Goal: Information Seeking & Learning: Learn about a topic

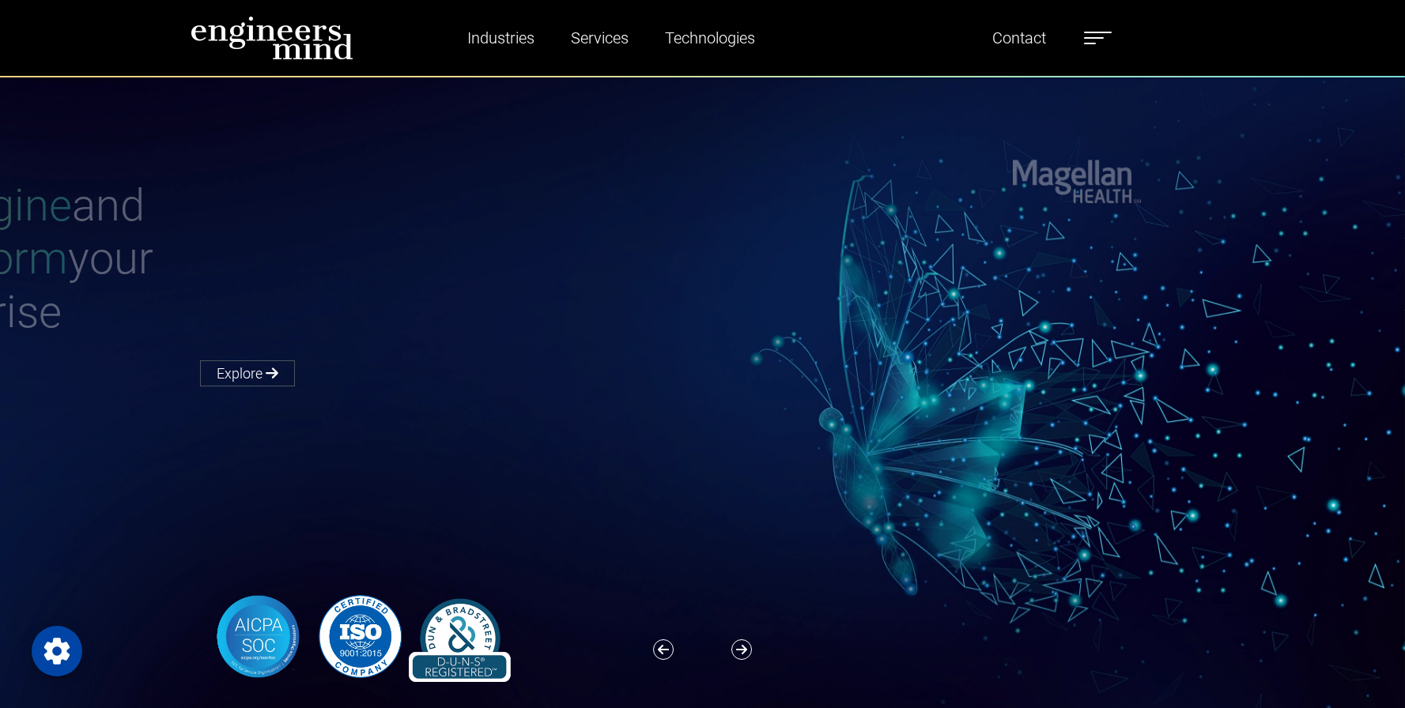
click at [826, 266] on div "Reimagine and Transform your Enterprise Explore" at bounding box center [713, 281] width 1044 height 205
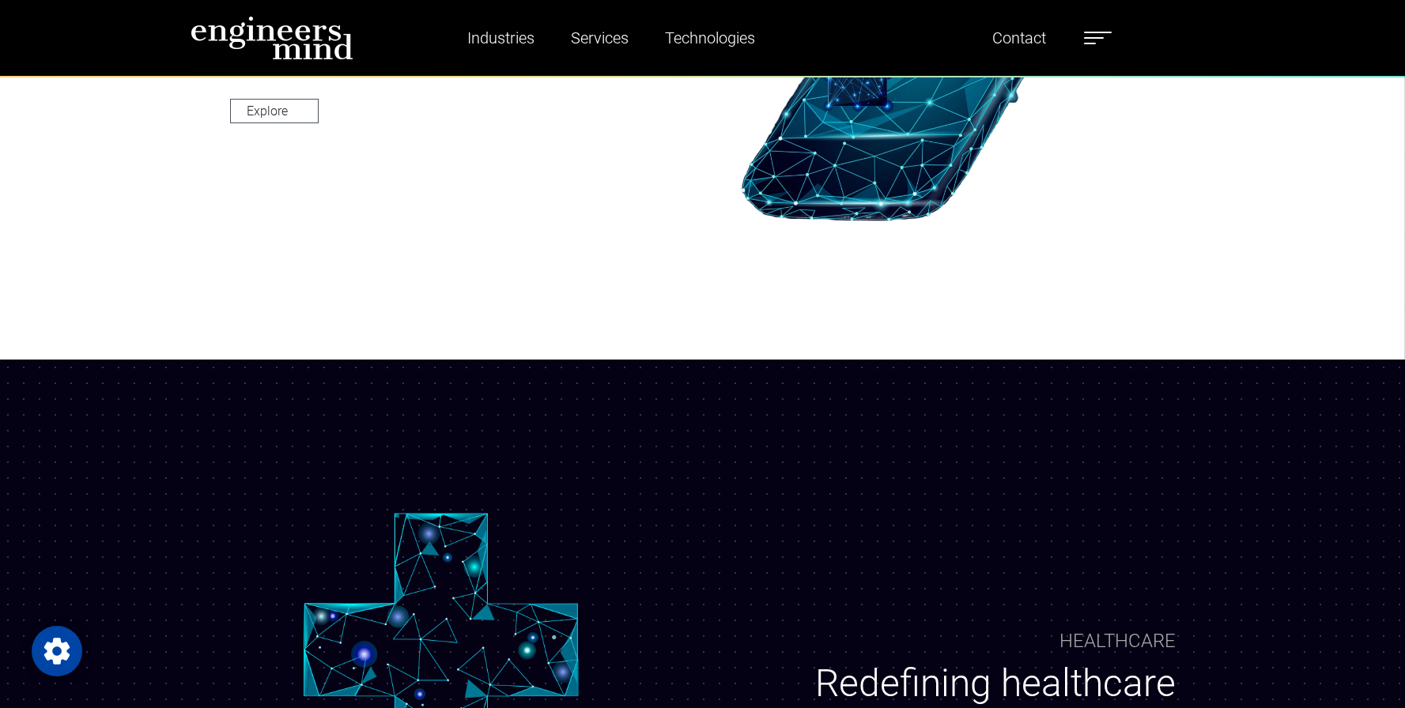
scroll to position [1139, 0]
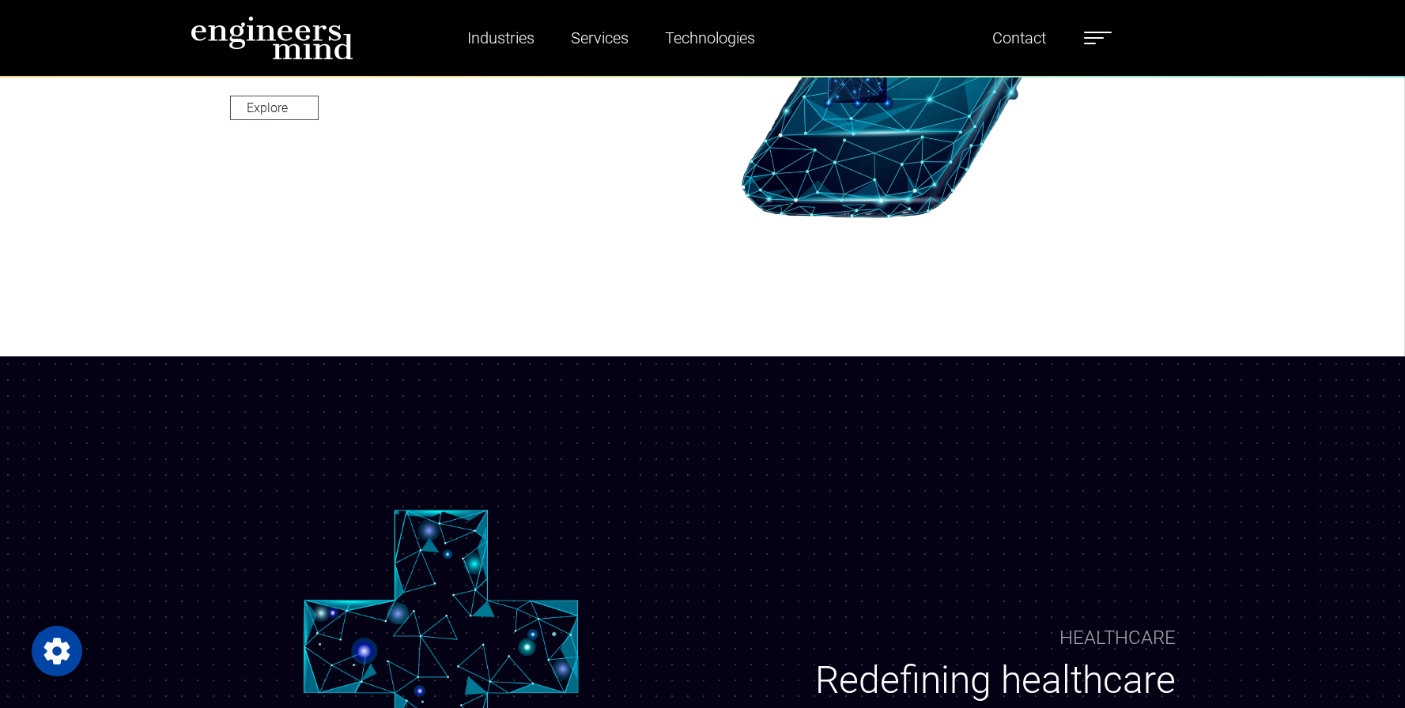
click at [550, 312] on div "Financial Strategic Digital Transformation in Financial Services Explore" at bounding box center [702, 2] width 1405 height 708
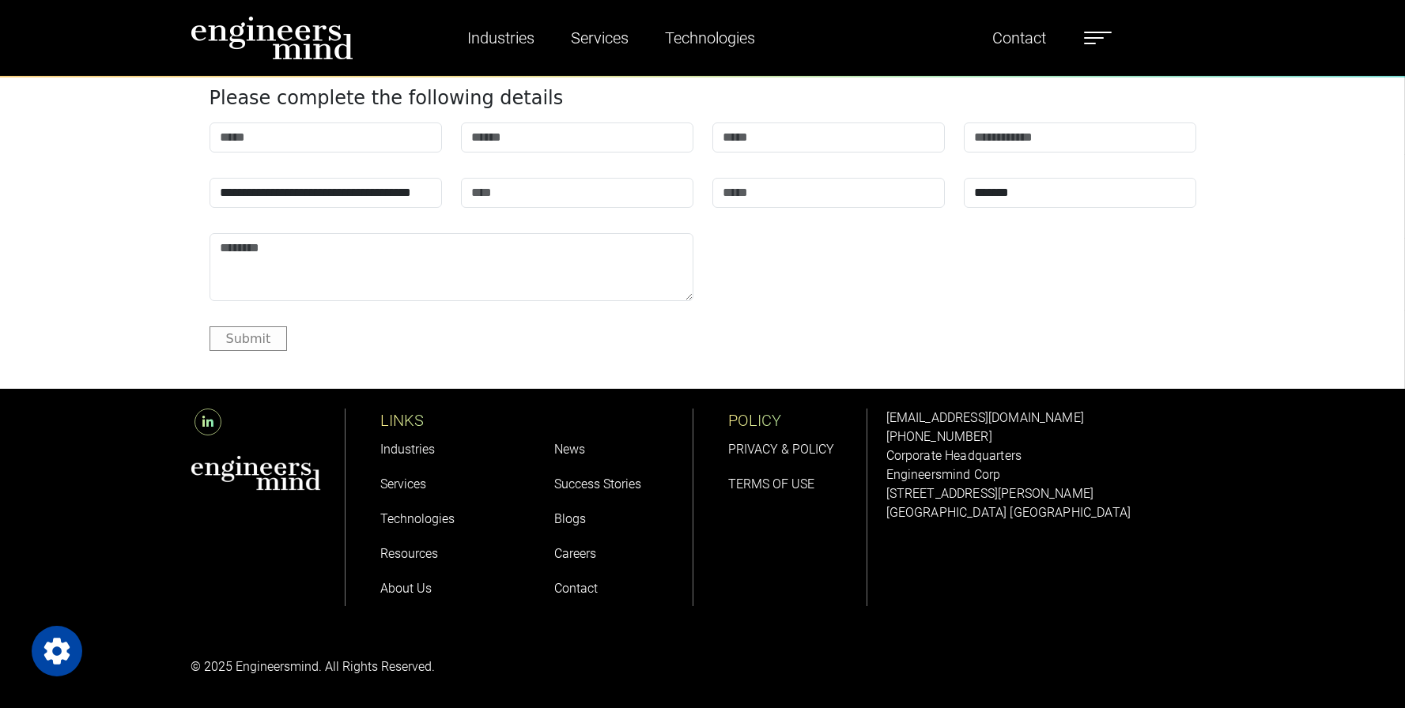
scroll to position [6119, 0]
click at [566, 552] on link "Careers" at bounding box center [575, 553] width 42 height 15
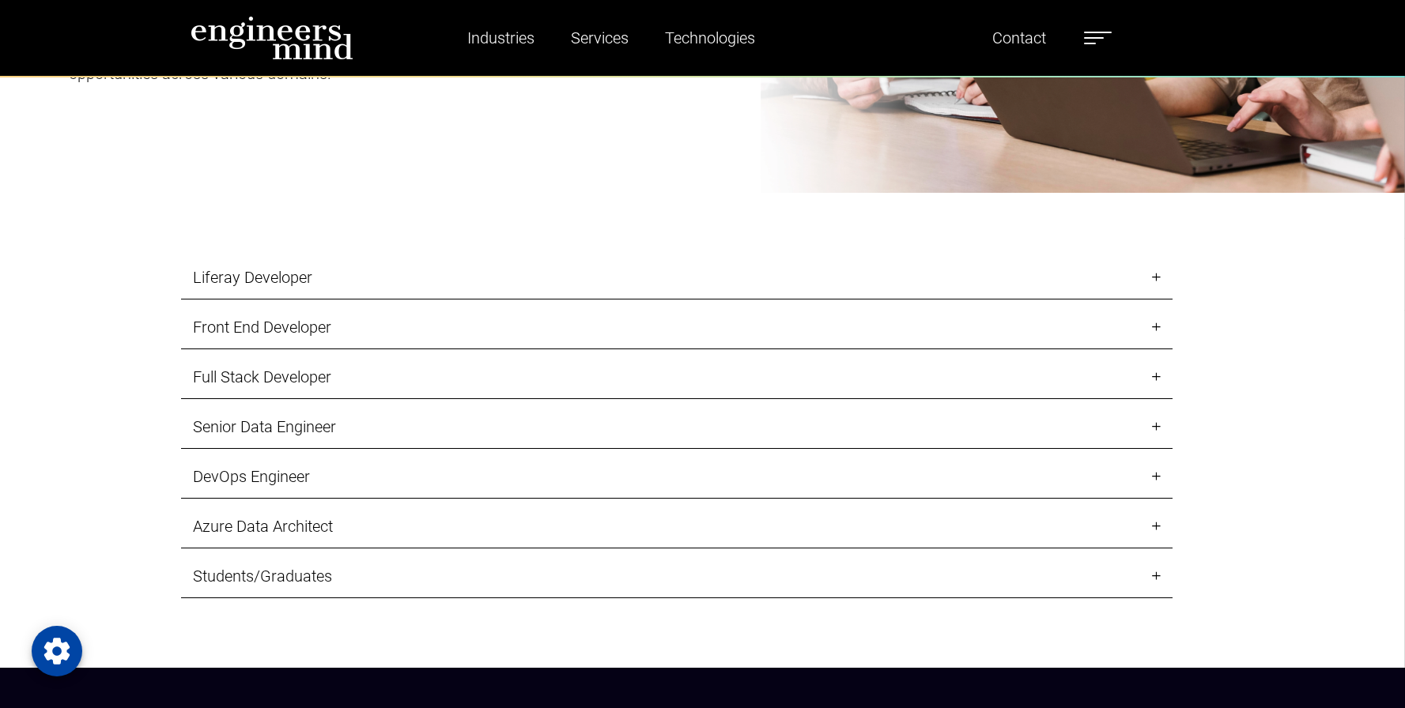
scroll to position [1803, 0]
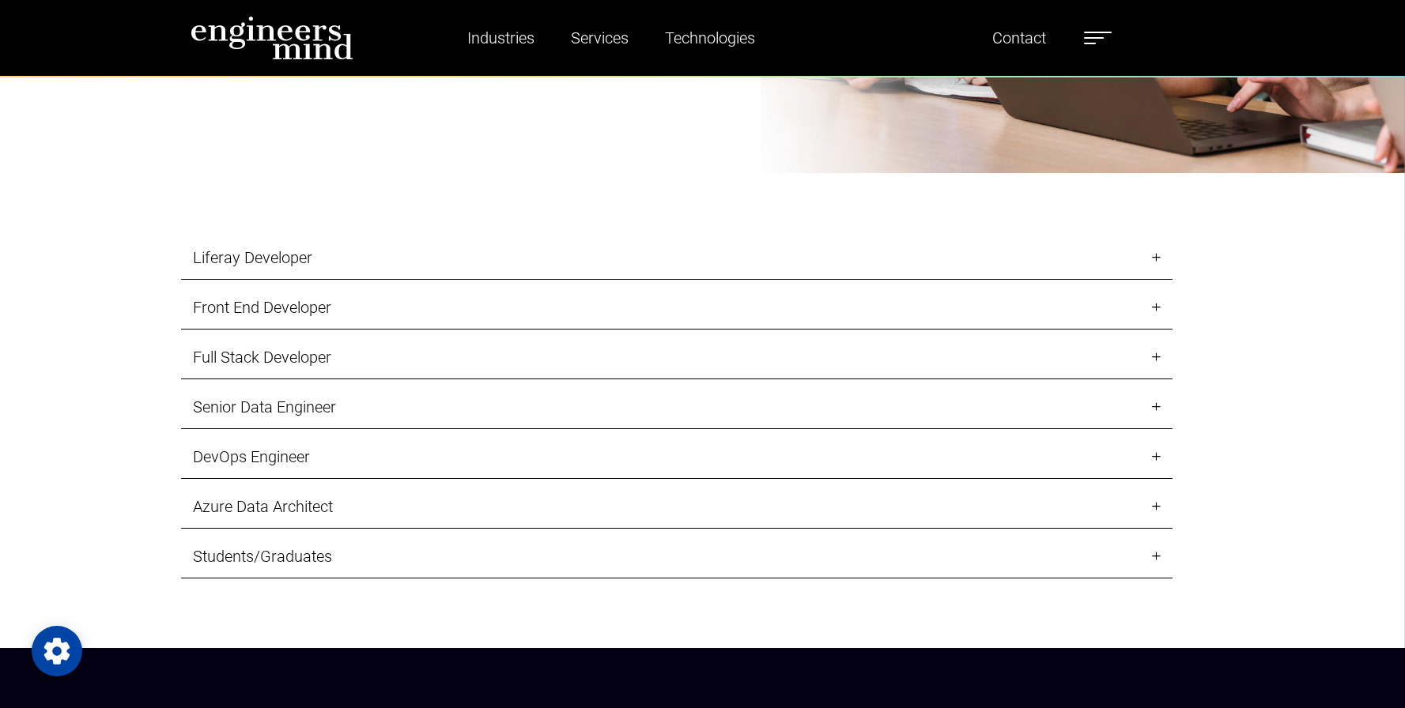
click at [768, 268] on link "Liferay Developer" at bounding box center [677, 257] width 992 height 43
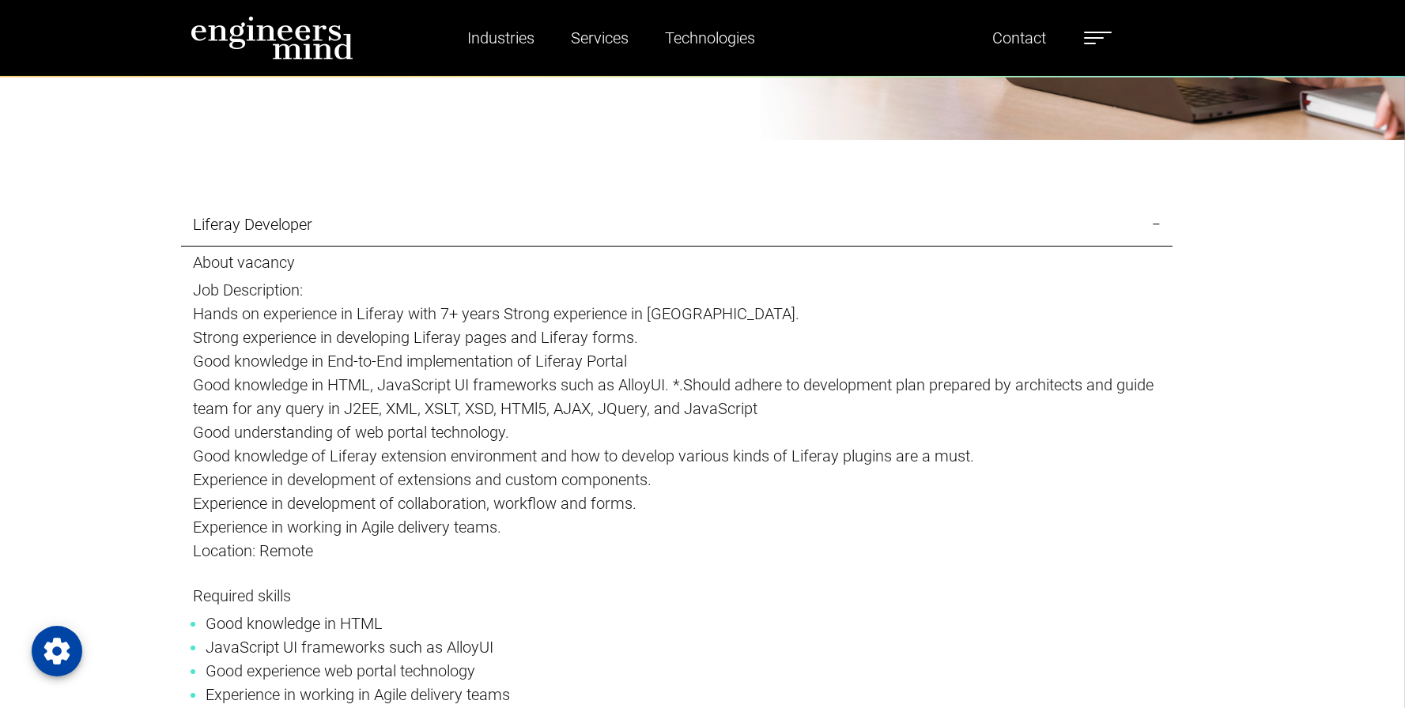
scroll to position [1834, 0]
click at [605, 541] on p "Location: Remote" at bounding box center [677, 553] width 968 height 24
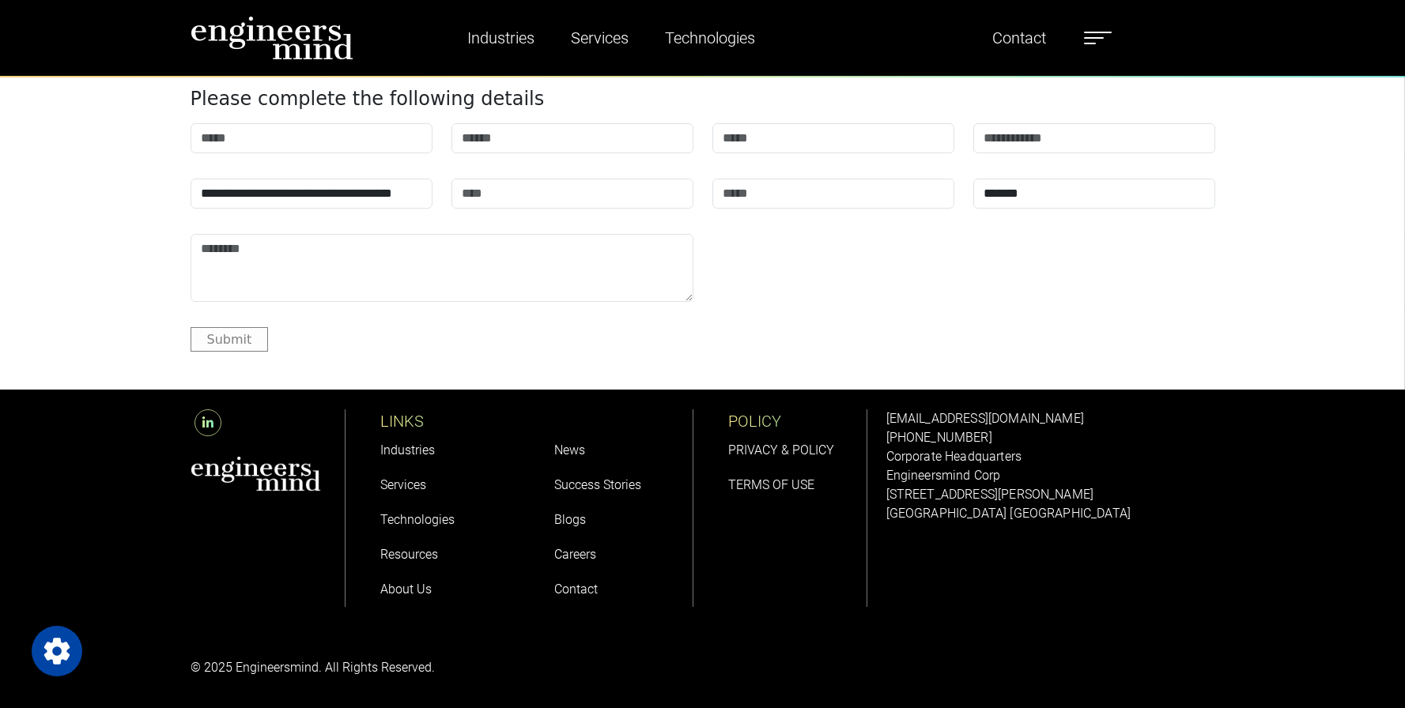
scroll to position [7148, 0]
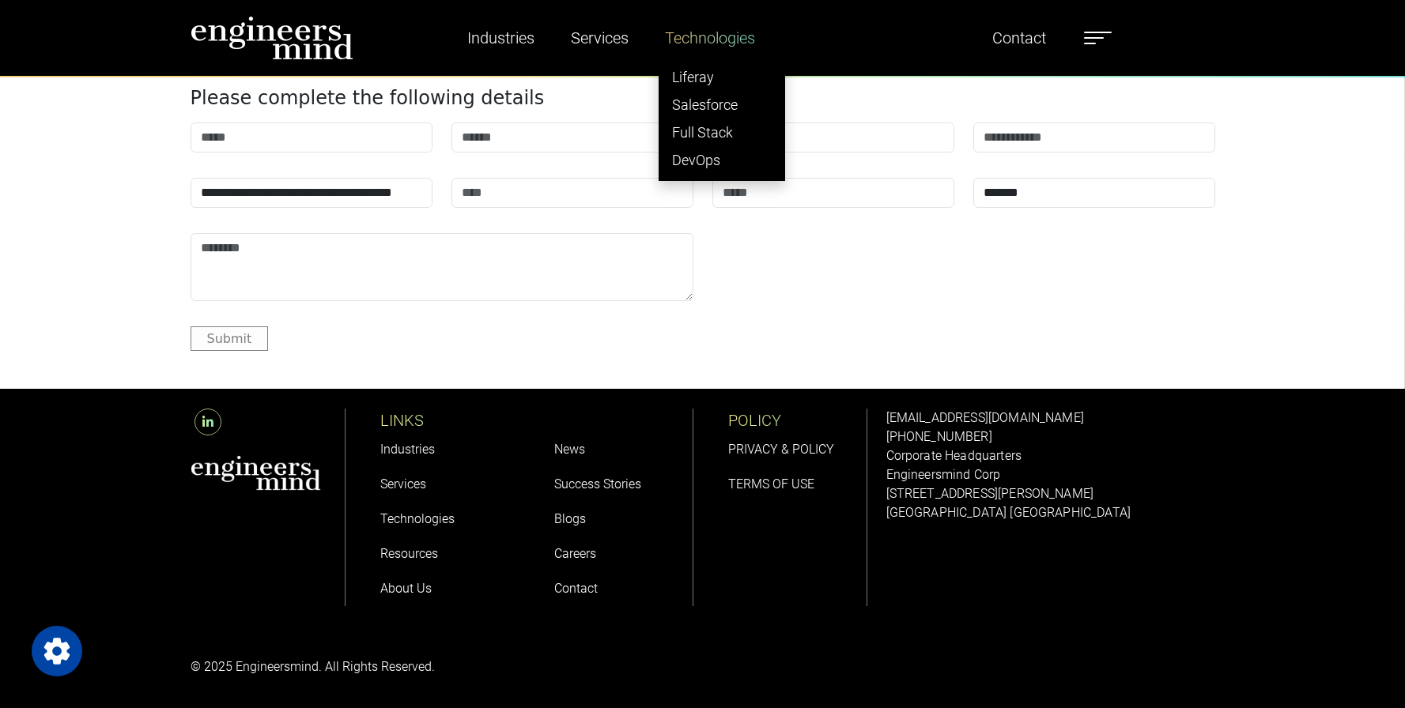
click at [697, 21] on link "Technologies" at bounding box center [710, 38] width 103 height 36
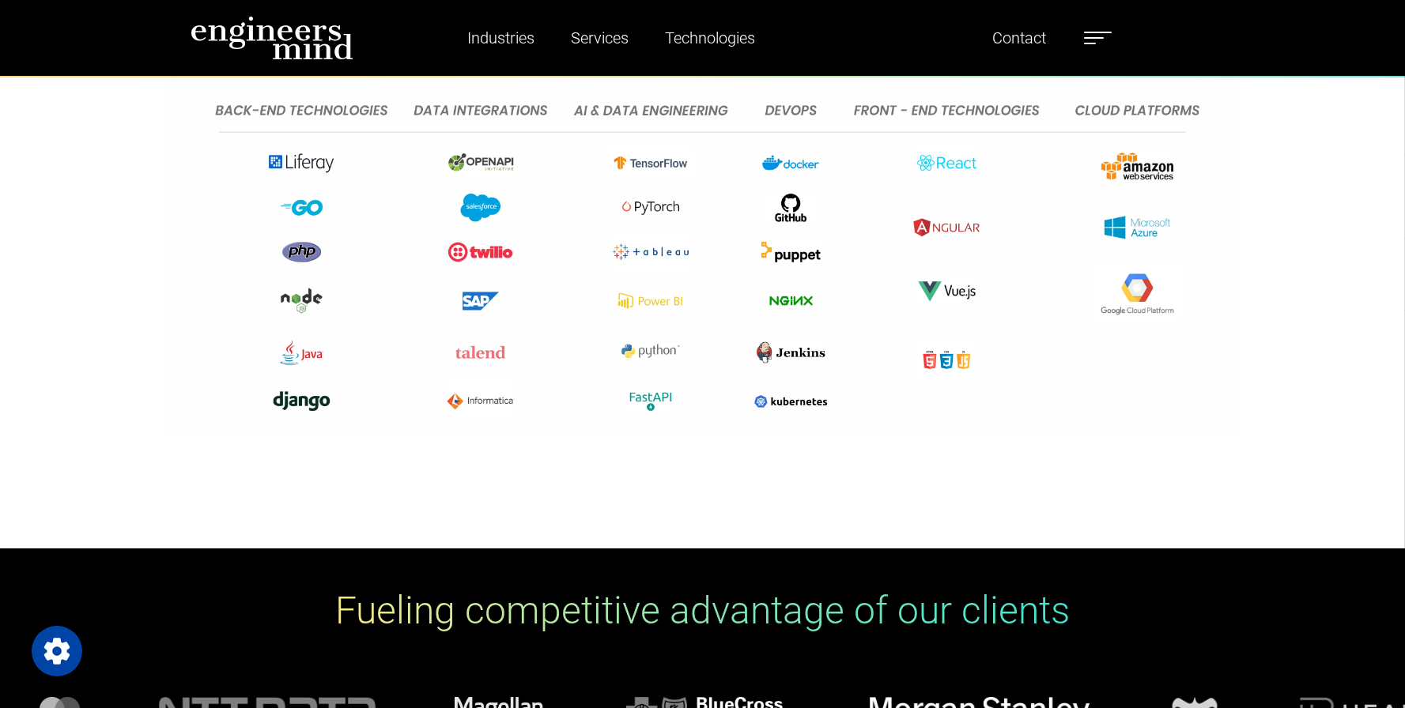
scroll to position [5819, 0]
